Goal: Transaction & Acquisition: Purchase product/service

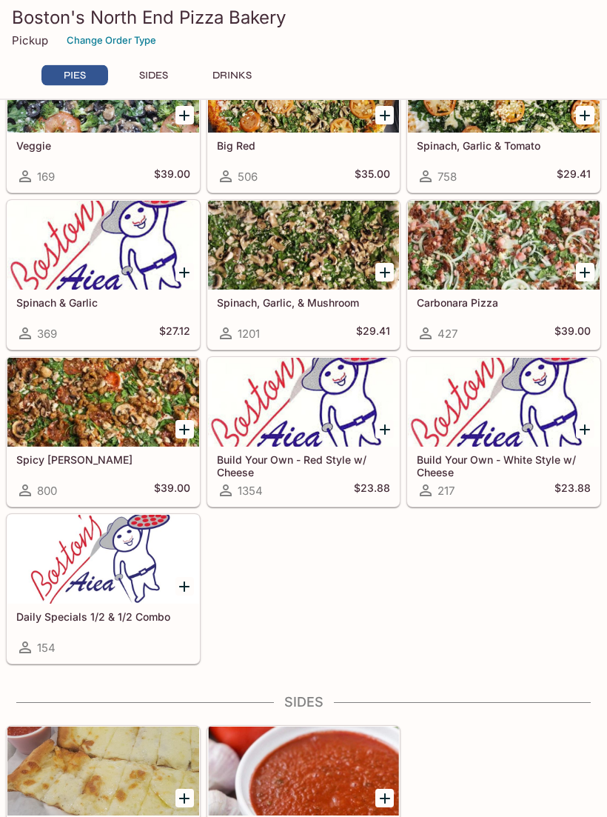
scroll to position [584, 0]
click at [115, 567] on div at bounding box center [103, 559] width 192 height 89
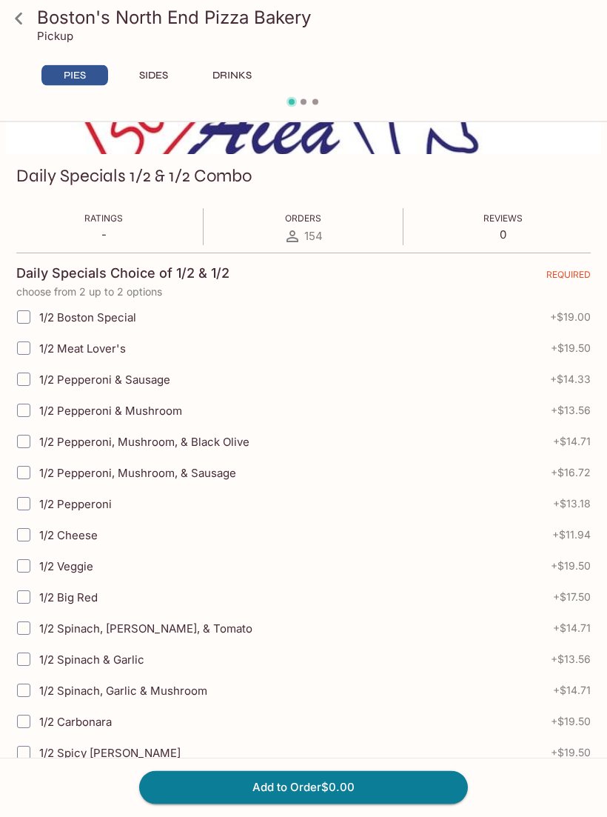
scroll to position [179, 0]
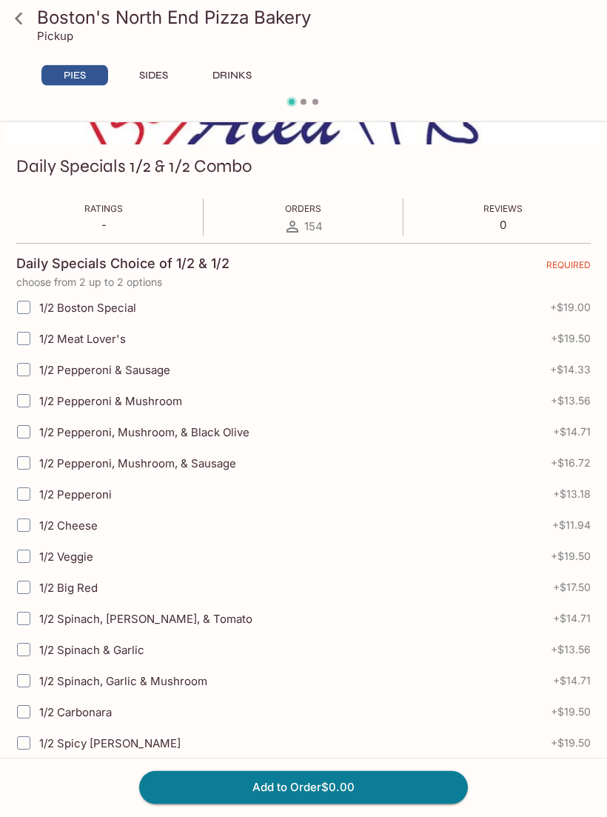
click at [35, 431] on input "1/2 Pepperoni, Mushroom, & Black Olive" at bounding box center [24, 433] width 30 height 30
checkbox input "true"
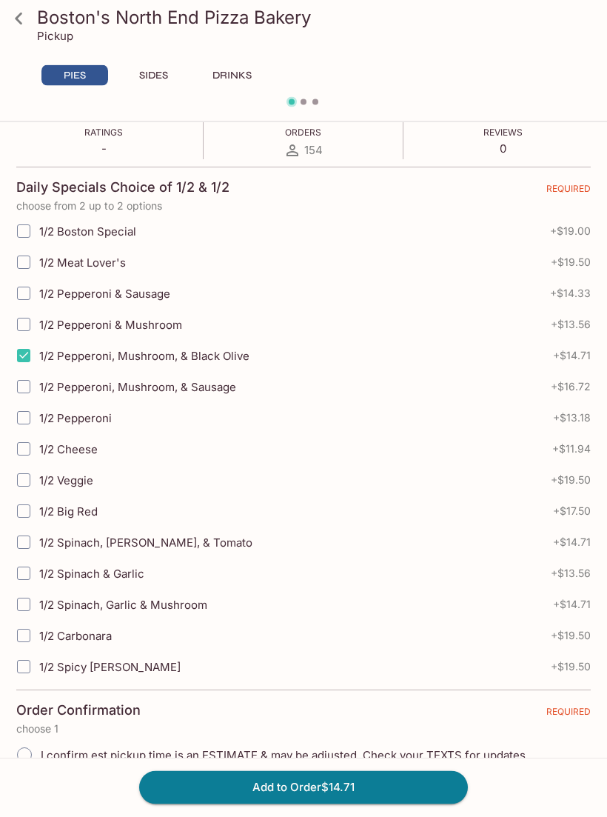
scroll to position [256, 0]
click at [28, 601] on input "1/2 Spinach, Garlic & Mushroom" at bounding box center [24, 605] width 30 height 30
checkbox input "true"
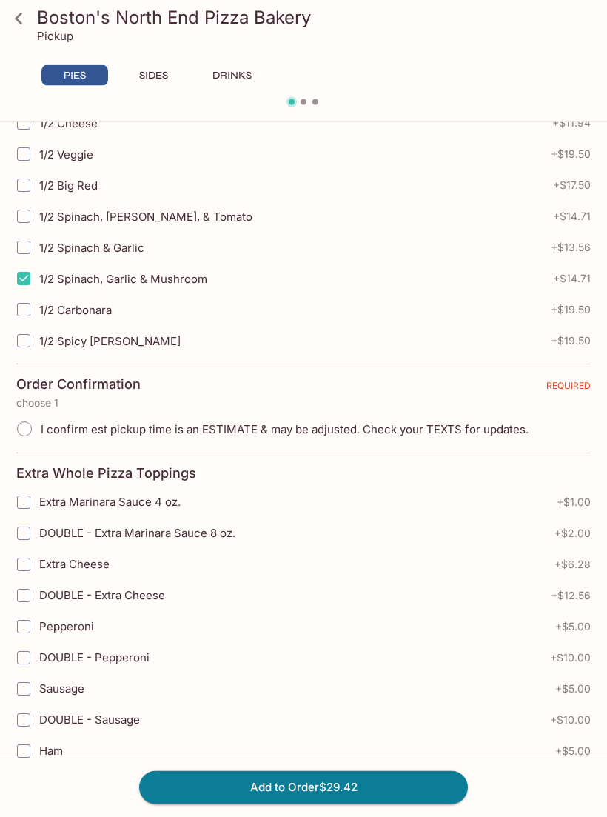
scroll to position [583, 0]
click at [30, 433] on input "I confirm est pickup time is an ESTIMATE & may be adjusted. Check your TEXTS fo…" at bounding box center [24, 428] width 31 height 31
radio input "true"
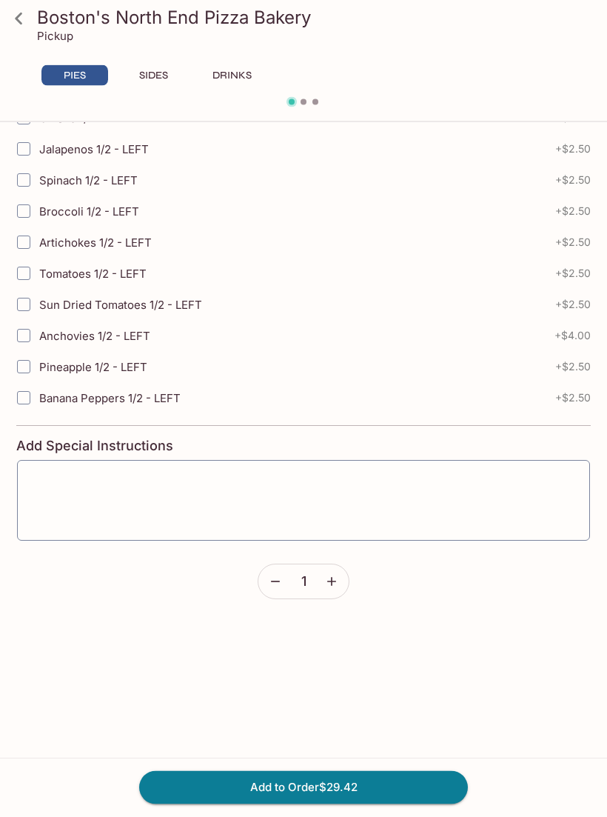
scroll to position [3753, 0]
click at [358, 804] on button "Add to Order $29.42" at bounding box center [303, 787] width 329 height 33
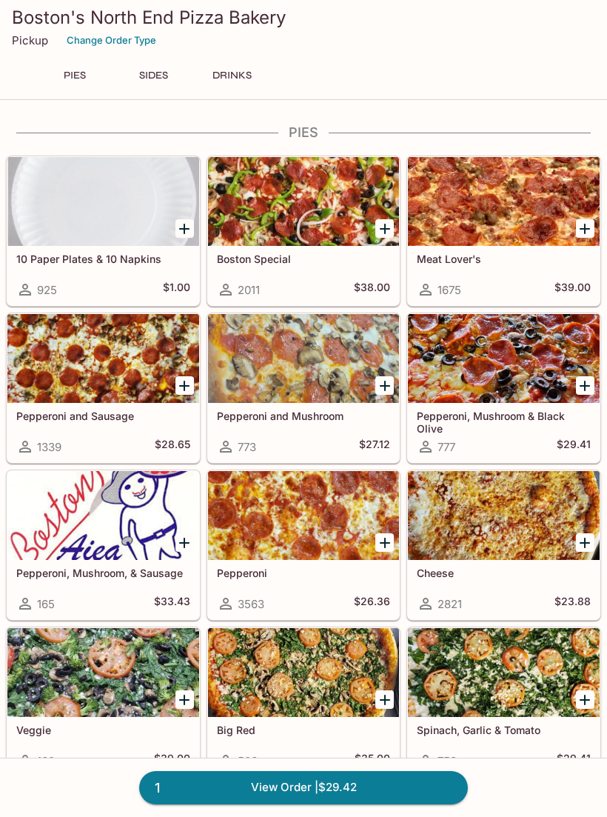
click at [377, 804] on link "1 View Order | $29.42" at bounding box center [303, 787] width 329 height 33
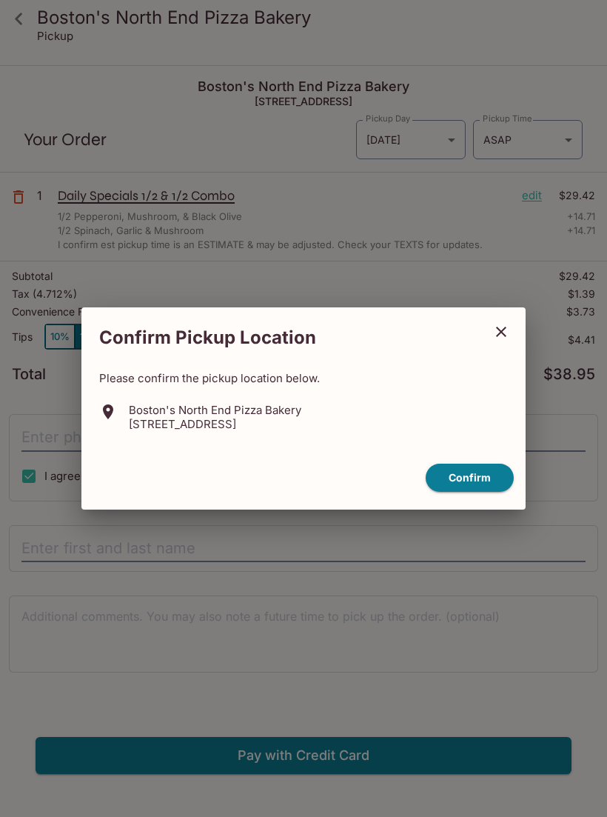
click at [463, 490] on button "Confirm" at bounding box center [470, 478] width 88 height 29
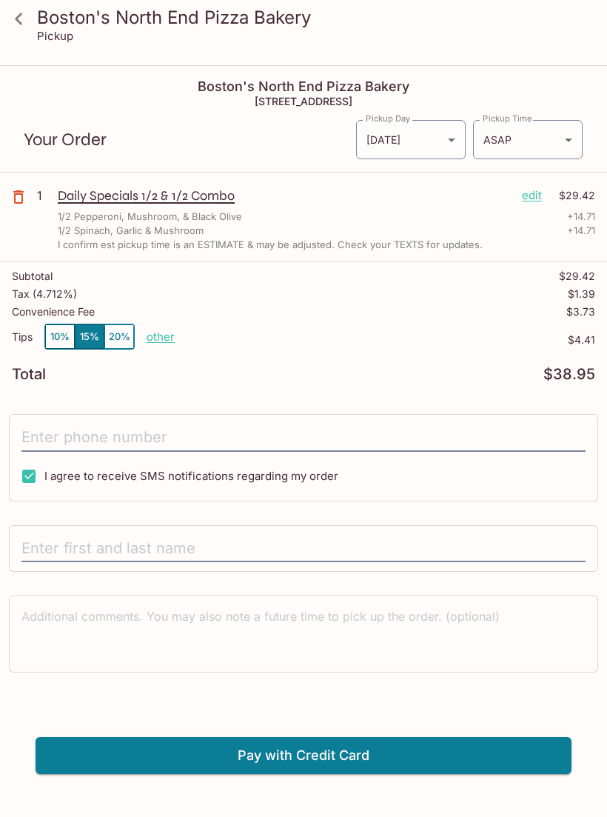
click at [298, 540] on input "text" at bounding box center [303, 549] width 564 height 28
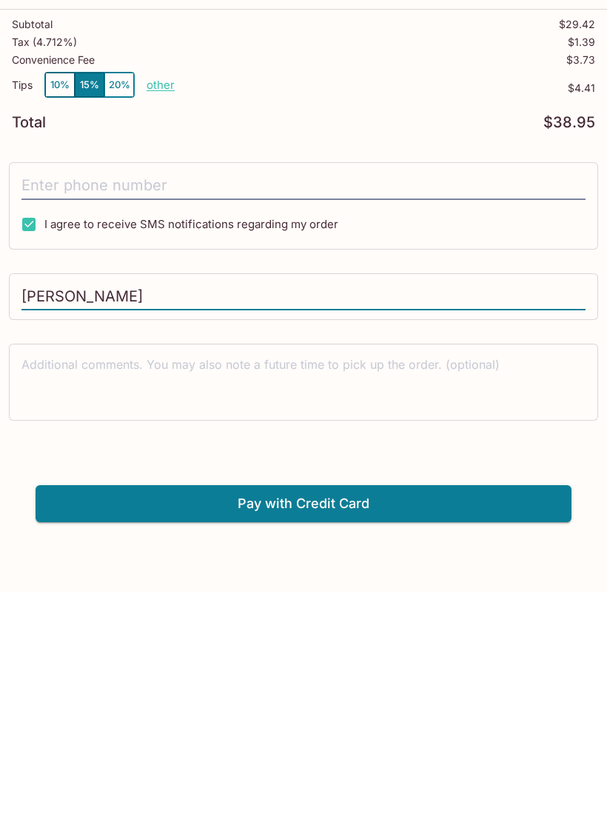
type input "[PERSON_NAME]"
click at [368, 710] on button "Pay with Credit Card" at bounding box center [304, 728] width 536 height 37
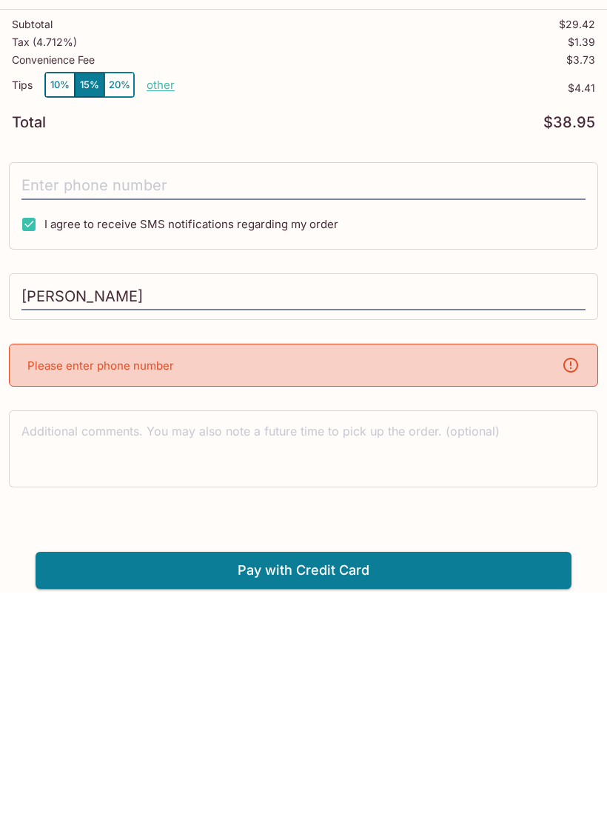
scroll to position [42, 0]
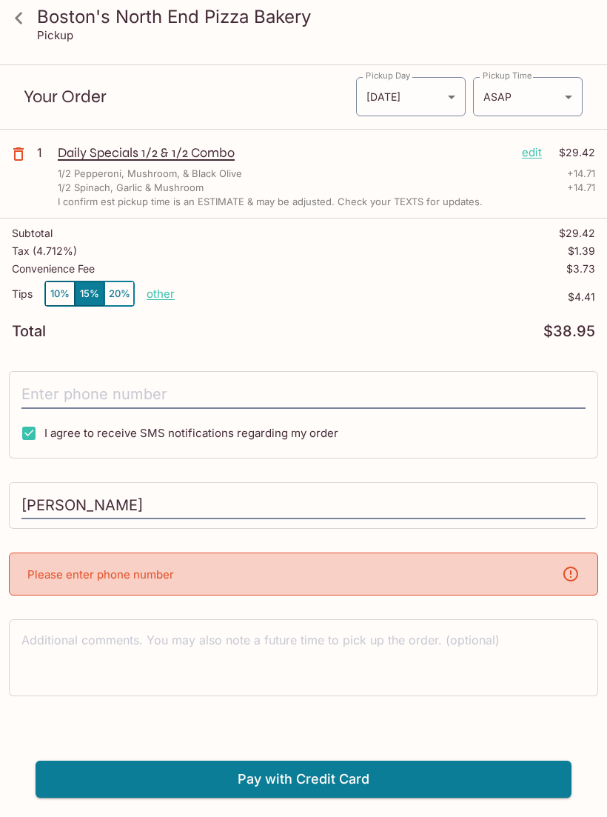
click at [356, 558] on div "Please enter phone number" at bounding box center [304, 574] width 590 height 43
click at [378, 567] on div "Please enter phone number" at bounding box center [304, 574] width 590 height 43
click at [418, 567] on div "Please enter phone number" at bounding box center [304, 574] width 590 height 43
click at [396, 564] on div "Please enter phone number" at bounding box center [304, 574] width 590 height 43
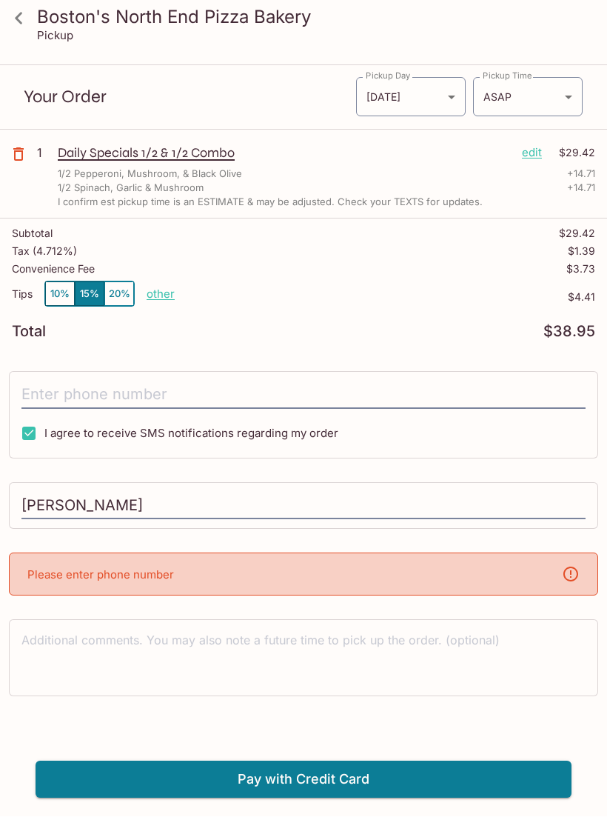
click at [396, 564] on div "Please enter phone number" at bounding box center [304, 574] width 590 height 43
click at [321, 559] on div "Please enter phone number" at bounding box center [304, 574] width 590 height 43
click at [369, 558] on div "Please enter phone number" at bounding box center [304, 574] width 590 height 43
click at [292, 504] on input "[PERSON_NAME]" at bounding box center [303, 507] width 564 height 28
click at [319, 558] on div "Please enter phone number" at bounding box center [304, 574] width 590 height 43
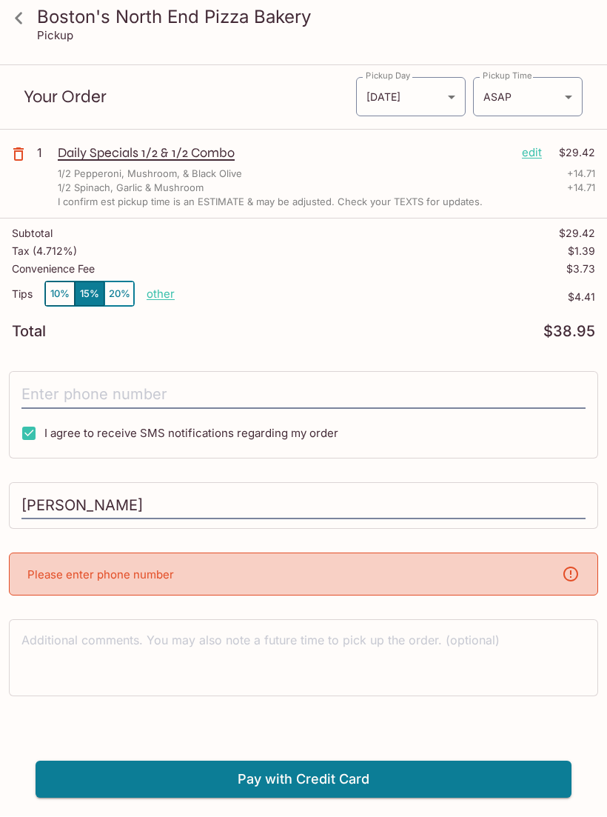
click at [318, 504] on input "[PERSON_NAME]" at bounding box center [303, 507] width 564 height 28
click at [373, 562] on div "Please enter phone number" at bounding box center [304, 574] width 590 height 43
click at [304, 564] on div "Please enter phone number" at bounding box center [304, 574] width 590 height 43
click at [587, 581] on div "Please enter phone number" at bounding box center [304, 574] width 590 height 43
click at [570, 573] on icon at bounding box center [571, 575] width 18 height 18
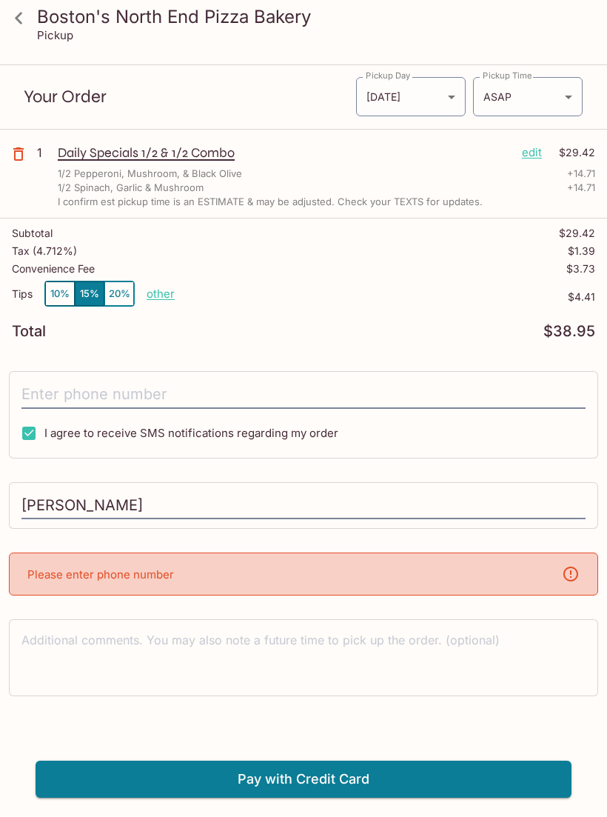
click at [585, 567] on div "Please enter phone number" at bounding box center [304, 574] width 590 height 43
click at [423, 564] on div "Please enter phone number" at bounding box center [304, 574] width 590 height 43
click at [347, 493] on input "[PERSON_NAME]" at bounding box center [303, 507] width 564 height 28
click at [347, 501] on input "[PERSON_NAME]" at bounding box center [303, 507] width 564 height 28
click at [373, 561] on div "Please enter phone number" at bounding box center [304, 574] width 590 height 43
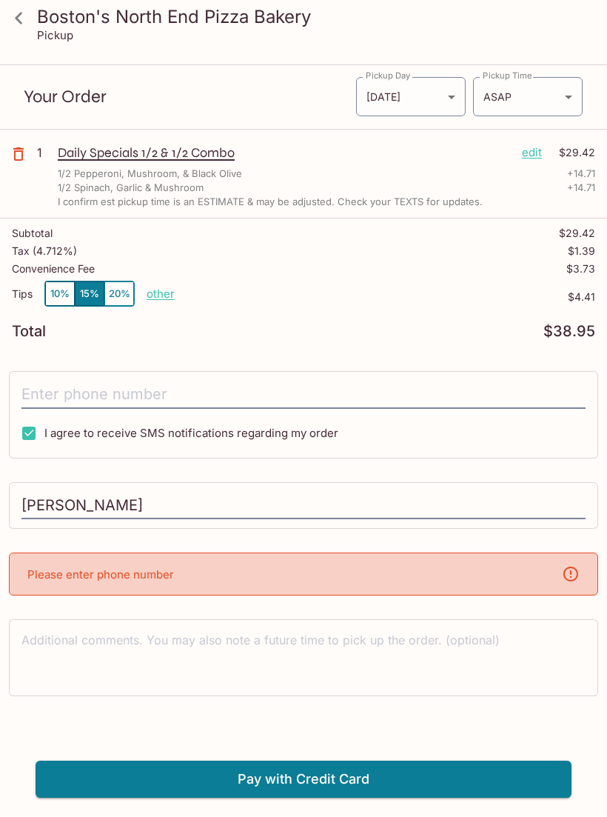
click at [22, 12] on icon at bounding box center [19, 19] width 26 height 26
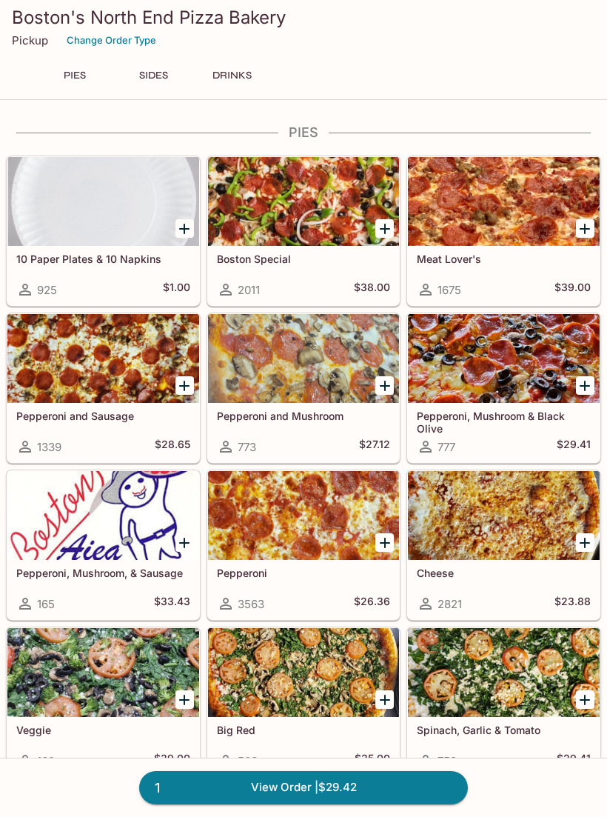
click at [366, 804] on link "1 View Order | $29.42" at bounding box center [303, 787] width 329 height 33
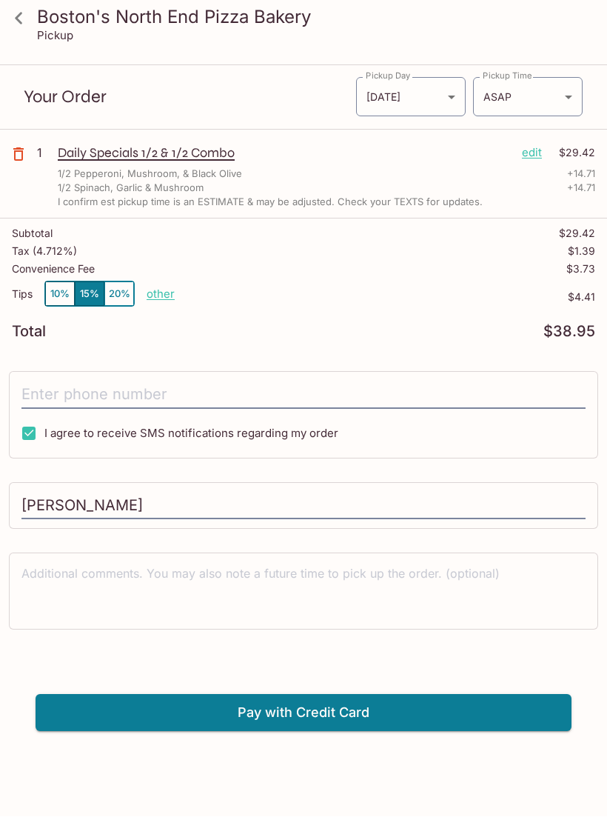
scroll to position [42, 0]
click at [333, 703] on button "Pay with Credit Card" at bounding box center [304, 713] width 536 height 37
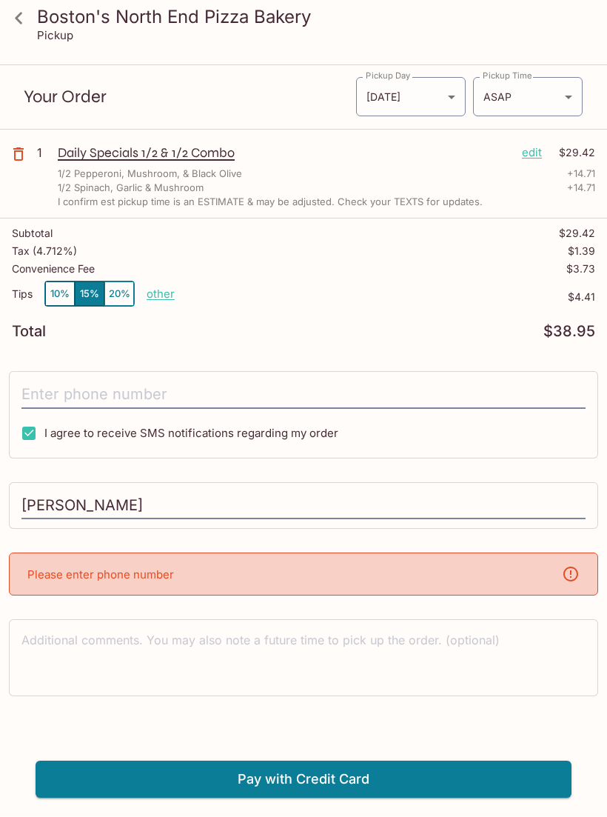
click at [332, 561] on div "Please enter phone number" at bounding box center [304, 574] width 590 height 43
click at [346, 561] on div "Please enter phone number" at bounding box center [304, 574] width 590 height 43
click at [84, 554] on div "Please enter phone number" at bounding box center [304, 574] width 590 height 43
click at [43, 554] on div "Please enter phone number" at bounding box center [304, 574] width 590 height 43
click at [51, 559] on div "Please enter phone number" at bounding box center [304, 574] width 590 height 43
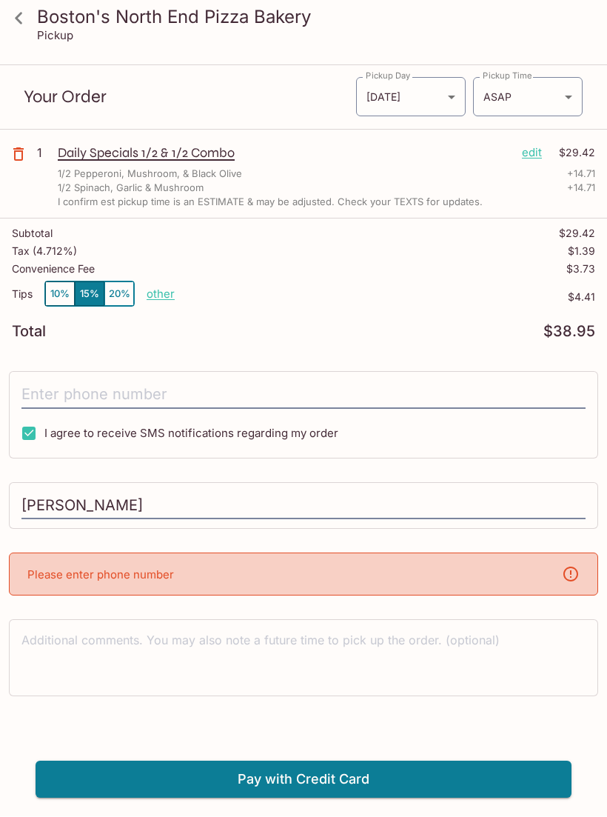
click at [170, 390] on input "tel" at bounding box center [303, 395] width 564 height 28
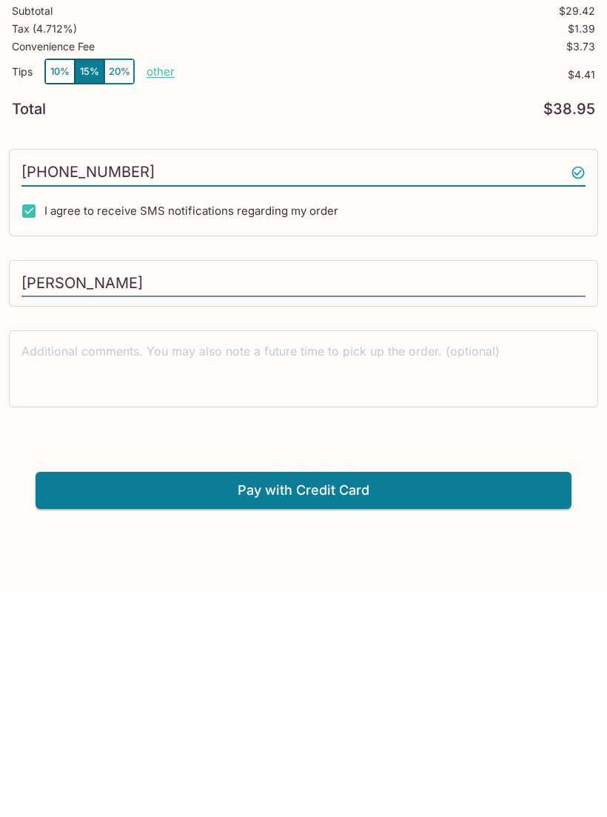
type input "[PHONE_NUMBER]"
click at [353, 695] on button "Pay with Credit Card" at bounding box center [304, 713] width 536 height 37
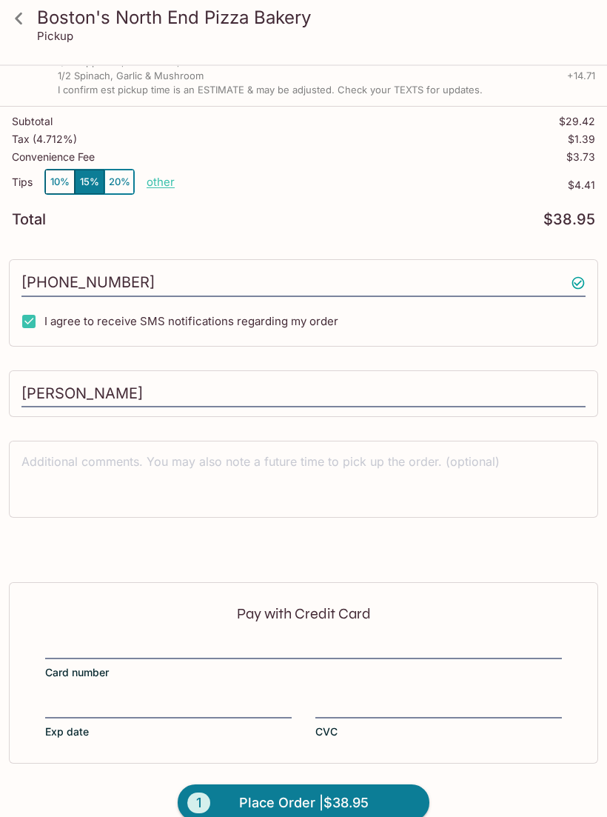
scroll to position [154, 0]
click at [166, 641] on div at bounding box center [303, 649] width 517 height 16
click at [166, 640] on input "Card number" at bounding box center [303, 640] width 517 height 1
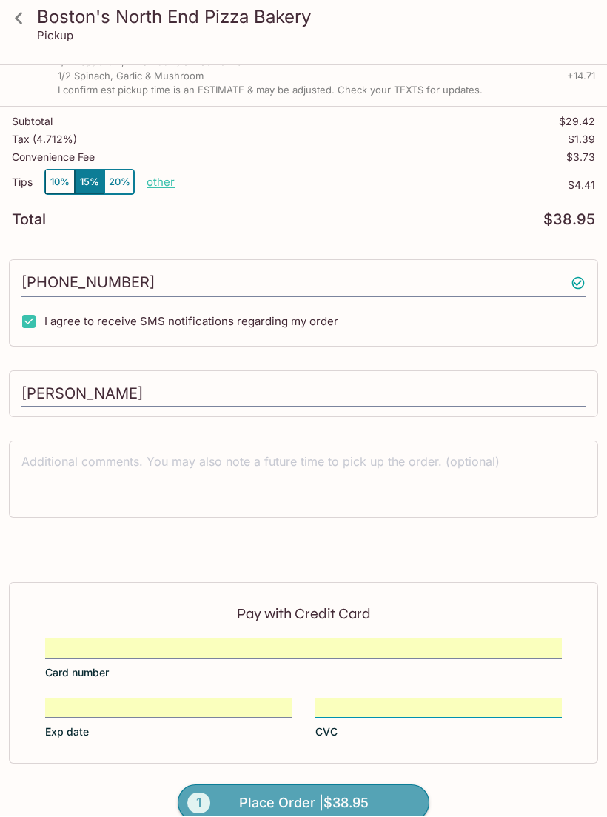
click at [367, 795] on span "Place Order | $38.95" at bounding box center [304, 804] width 130 height 24
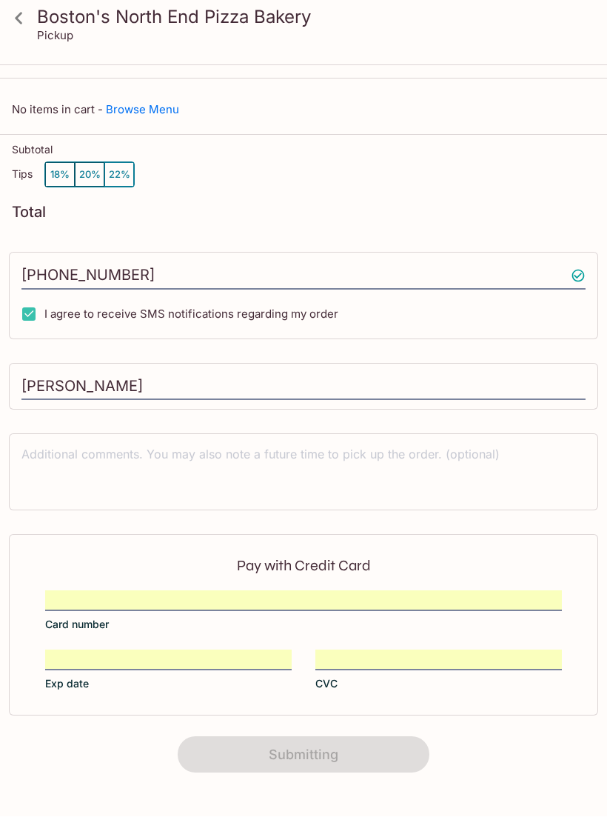
scroll to position [42, 0]
